Goal: Transaction & Acquisition: Purchase product/service

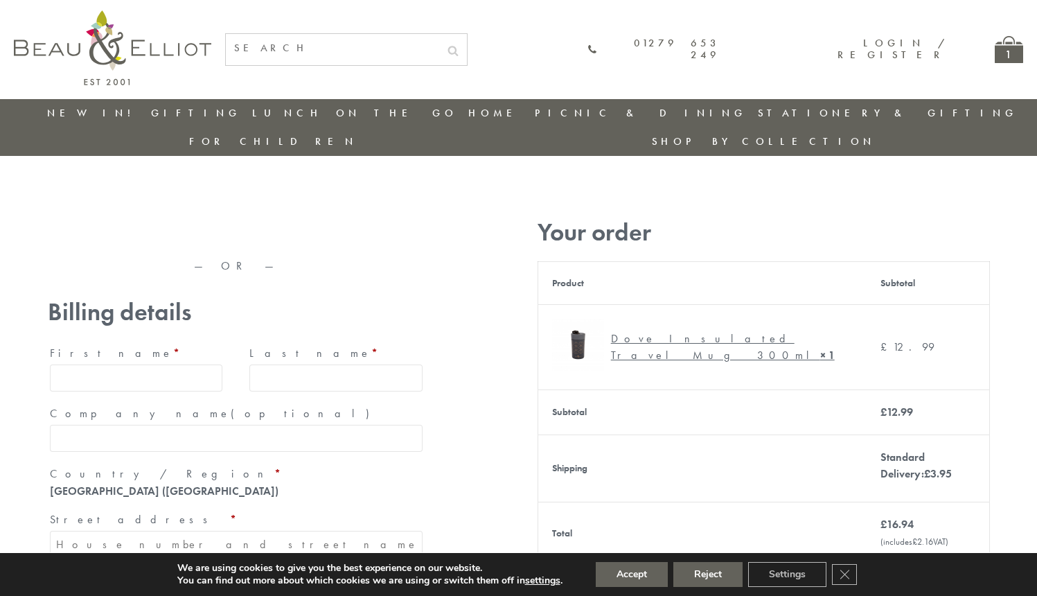
type input "maria33@yahoo.com"
type input "Maria"
type input "Williams"
type input "23, Scottsdale, Happytown"
type input "London"
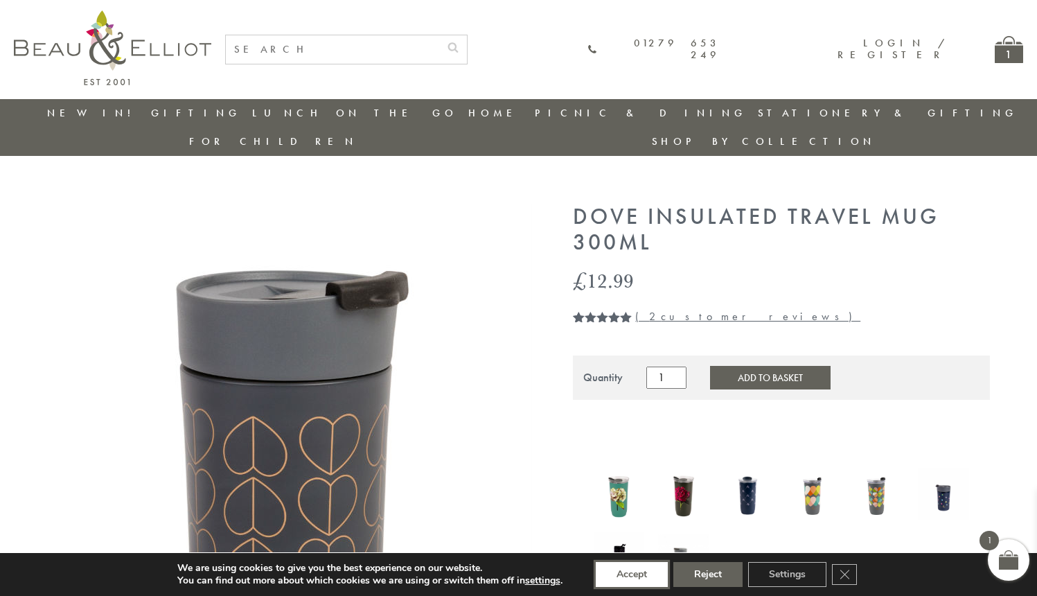
click at [633, 574] on button "Accept" at bounding box center [632, 574] width 72 height 25
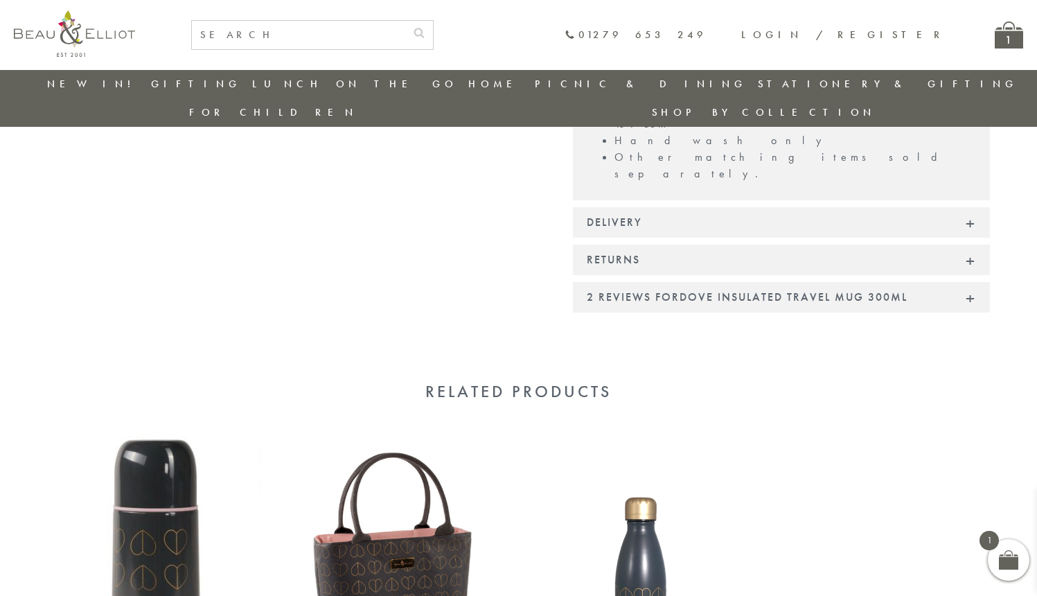
scroll to position [971, 0]
